Goal: Complete application form

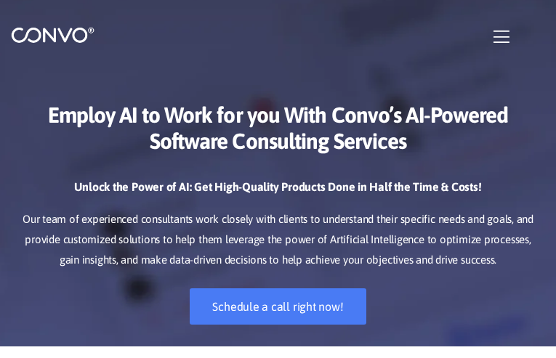
checkbox input"] "false"
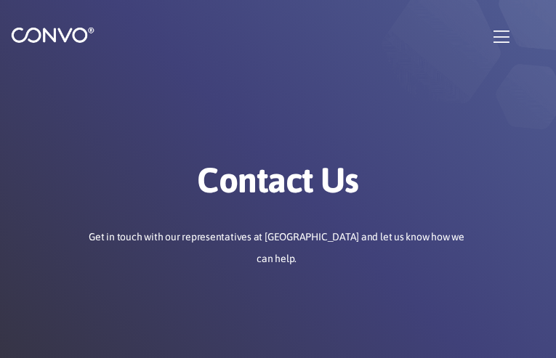
type input "vufaOkXHPEJ"
type input "[EMAIL_ADDRESS][DOMAIN_NAME]"
type input "hcizOrAVodmunTD"
type input "czHaNHFAMFu"
type input "OKUsrgSfnjouXc"
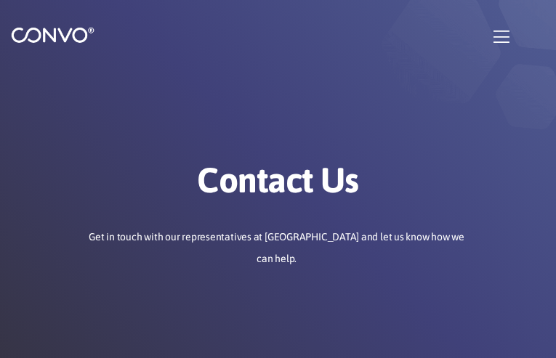
type input "fhSPMTouyJ"
type input "[EMAIL_ADDRESS][DOMAIN_NAME]"
type input "HVbpbdTNCyYbIzg"
type input "TGVcwUgmhZ"
checkbox input"] "false"
